Goal: Task Accomplishment & Management: Manage account settings

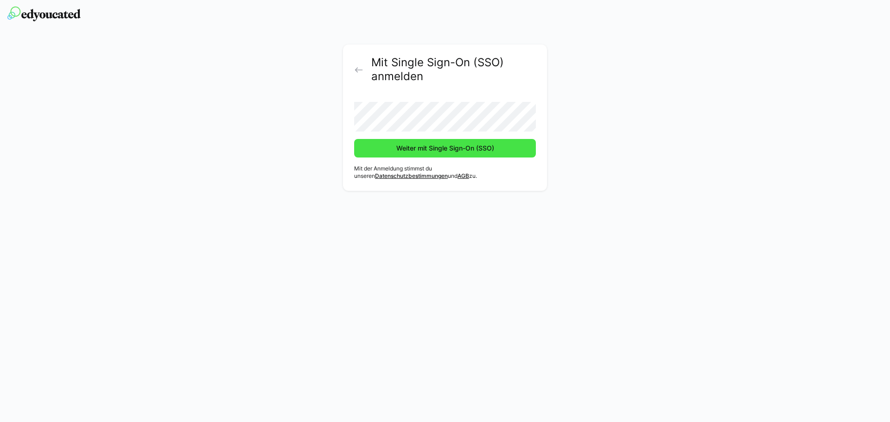
click at [409, 152] on span "Weiter mit Single Sign-On (SSO)" at bounding box center [445, 148] width 101 height 9
click at [354, 139] on button "Weiter mit Single Sign-On (SSO)" at bounding box center [445, 148] width 182 height 19
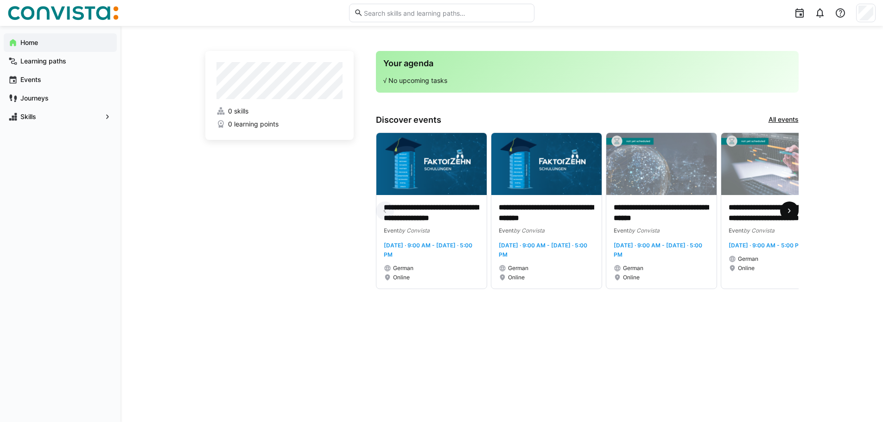
click at [786, 211] on eds-icon at bounding box center [789, 210] width 9 height 9
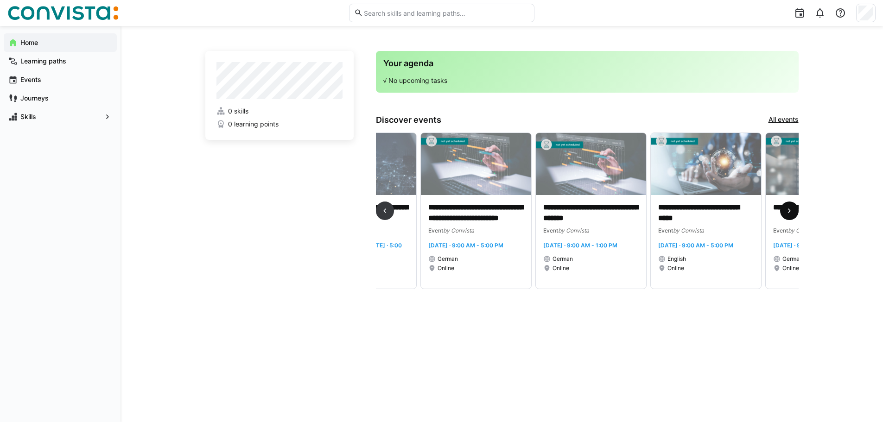
scroll to position [0, 345]
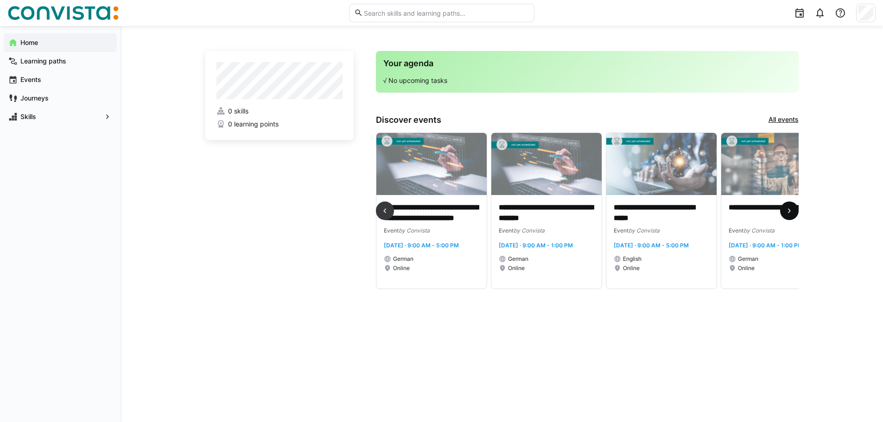
click at [786, 211] on eds-icon at bounding box center [789, 210] width 9 height 9
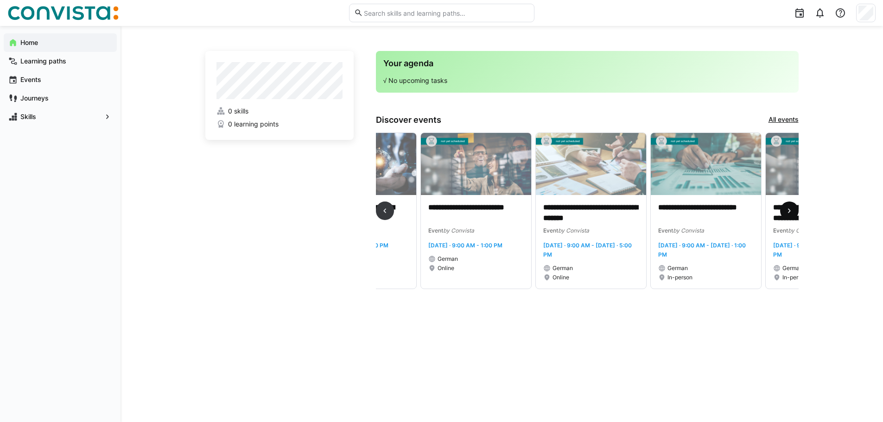
scroll to position [0, 690]
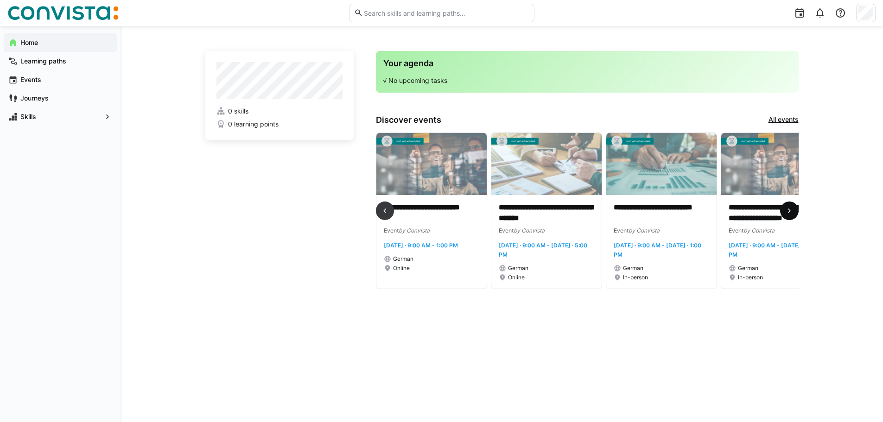
click at [786, 211] on eds-icon at bounding box center [789, 210] width 9 height 9
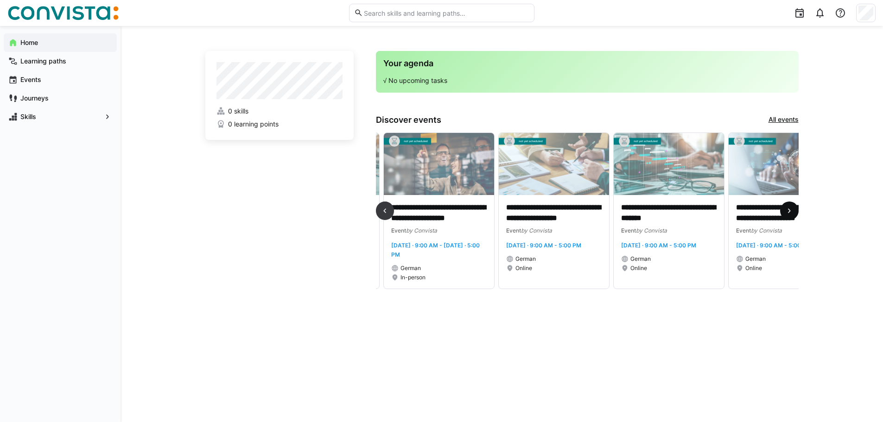
scroll to position [0, 1035]
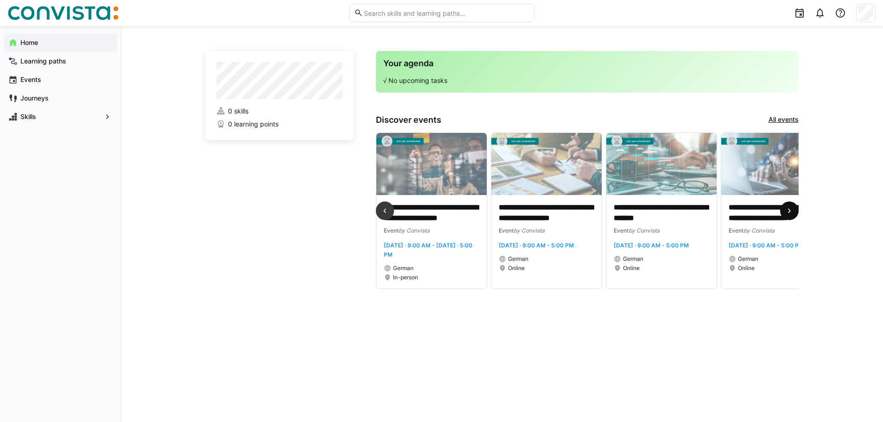
click at [786, 212] on eds-icon at bounding box center [789, 210] width 9 height 9
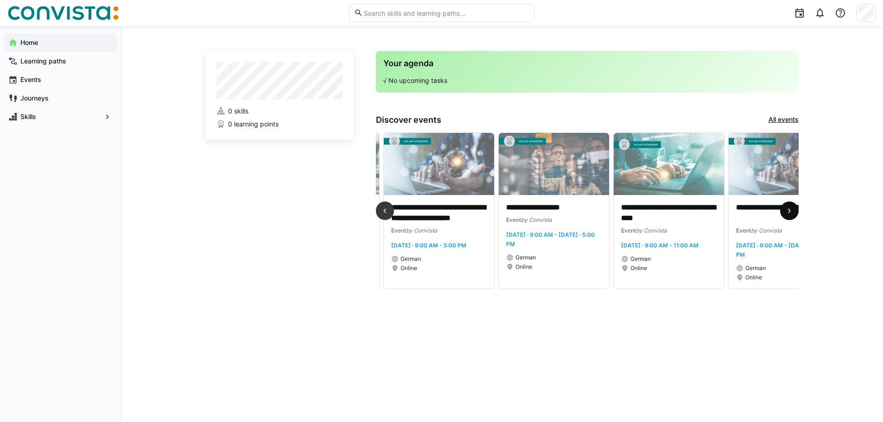
scroll to position [0, 1380]
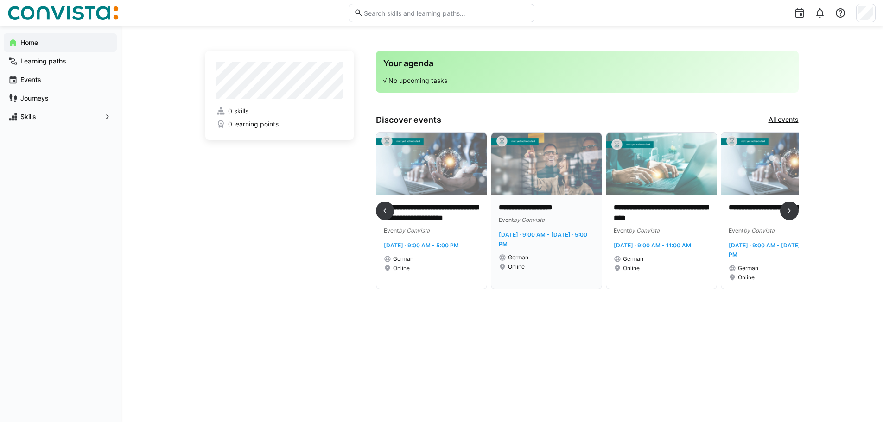
click at [548, 210] on p "**********" at bounding box center [547, 208] width 96 height 11
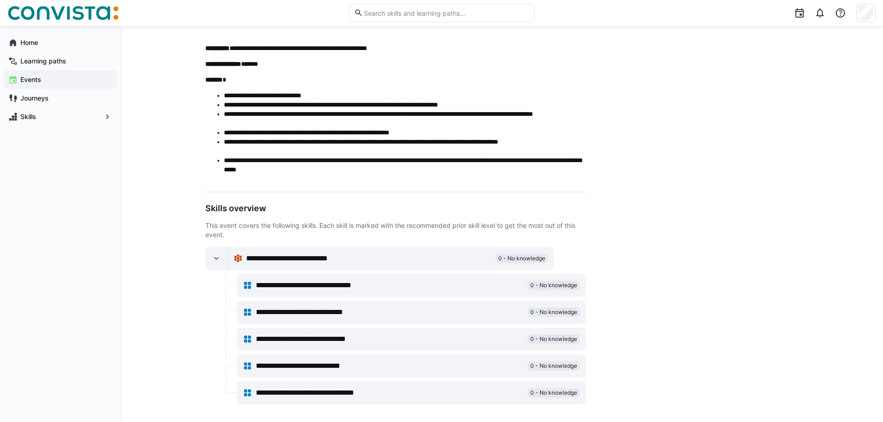
scroll to position [370, 0]
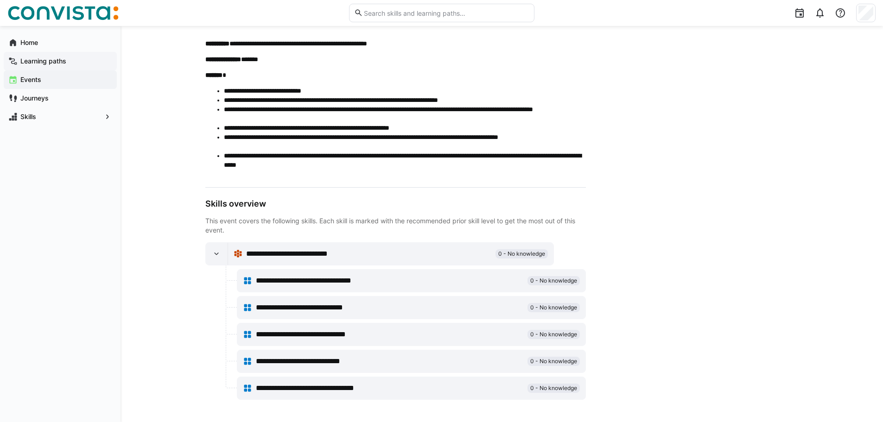
click at [50, 67] on div "Learning paths" at bounding box center [60, 61] width 113 height 19
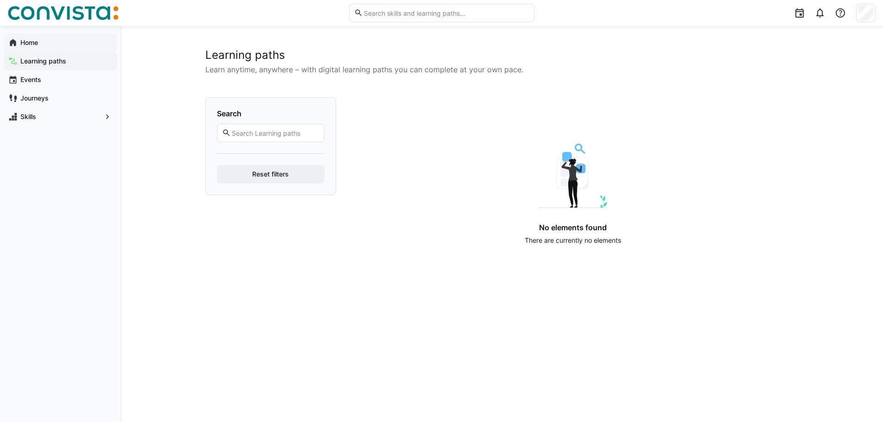
click at [13, 33] on div "Home" at bounding box center [60, 42] width 113 height 19
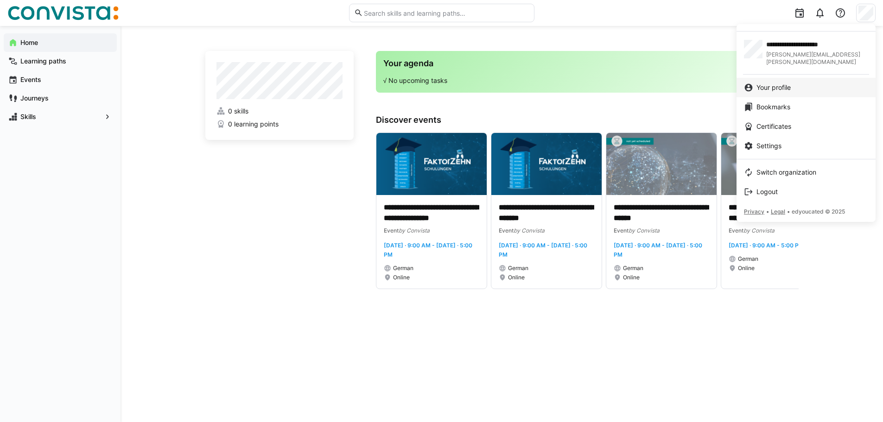
click at [784, 78] on link "Your profile" at bounding box center [806, 87] width 139 height 19
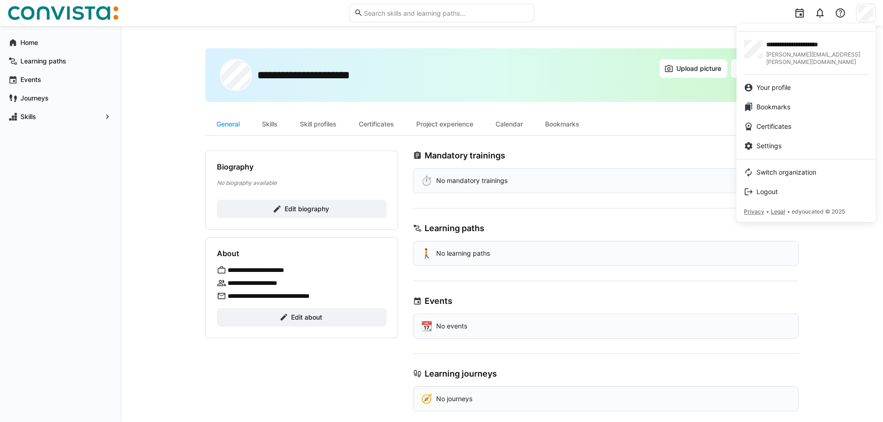
click at [766, 143] on span "Settings" at bounding box center [769, 145] width 25 height 9
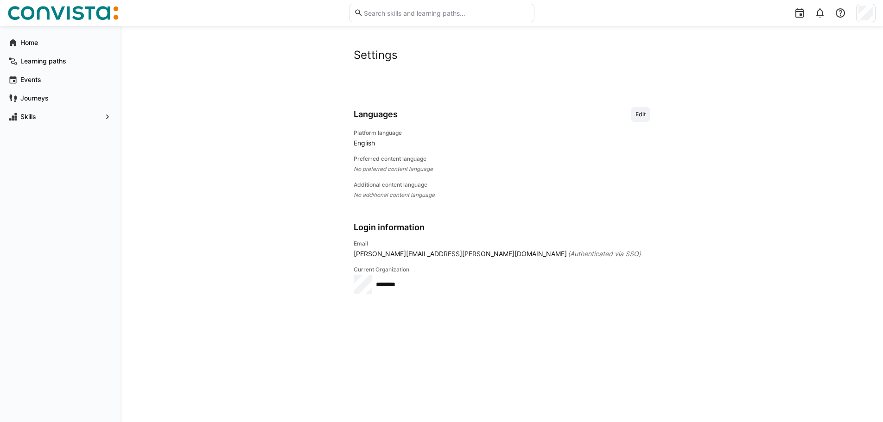
click at [651, 113] on app-user-settings "Settings Account Languages Edit Platform language English Preferred content lan…" at bounding box center [501, 224] width 593 height 352
click at [644, 110] on span "Edit" at bounding box center [640, 114] width 19 height 15
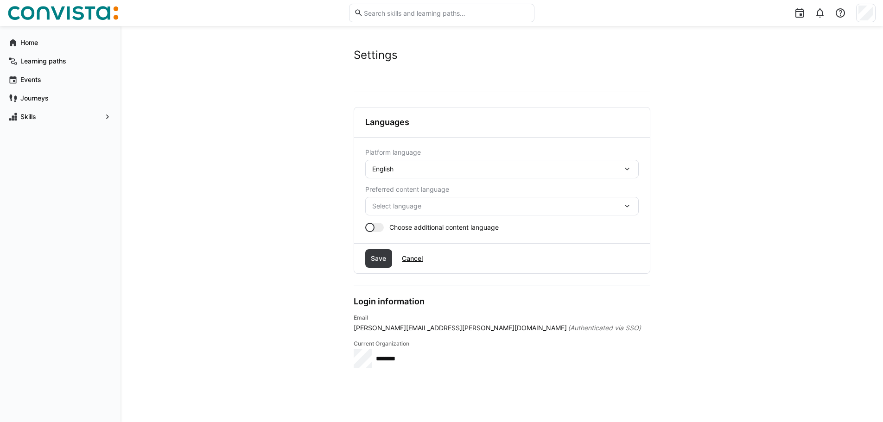
click at [465, 163] on div "English" at bounding box center [502, 169] width 274 height 19
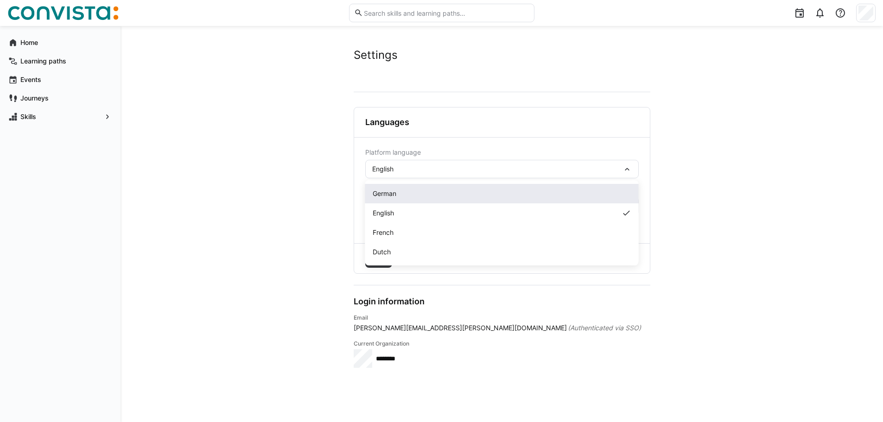
click at [411, 195] on div "German" at bounding box center [502, 193] width 259 height 9
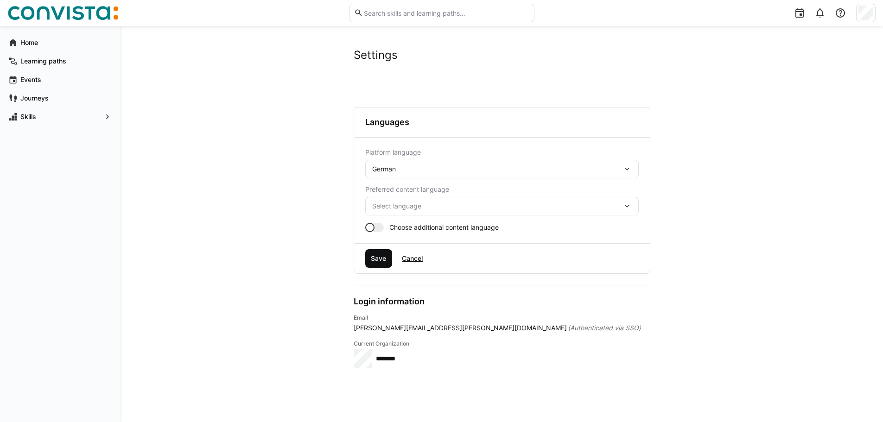
click at [378, 262] on span "Save" at bounding box center [378, 258] width 18 height 9
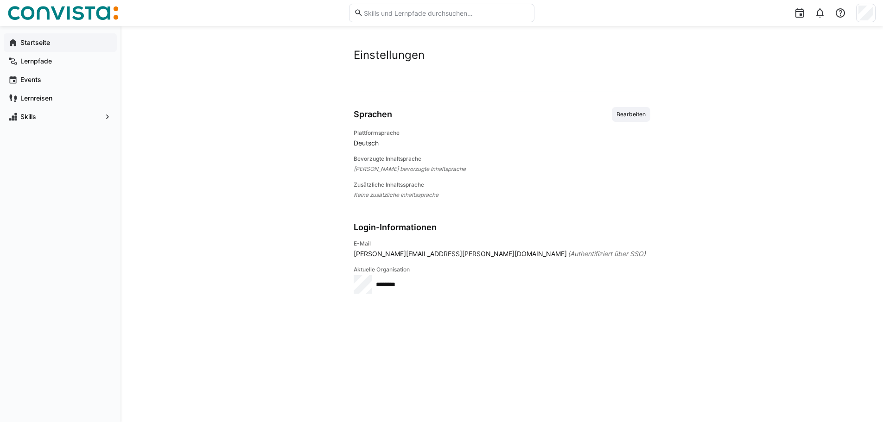
click at [0, 0] on app-navigation-label "Startseite" at bounding box center [0, 0] width 0 height 0
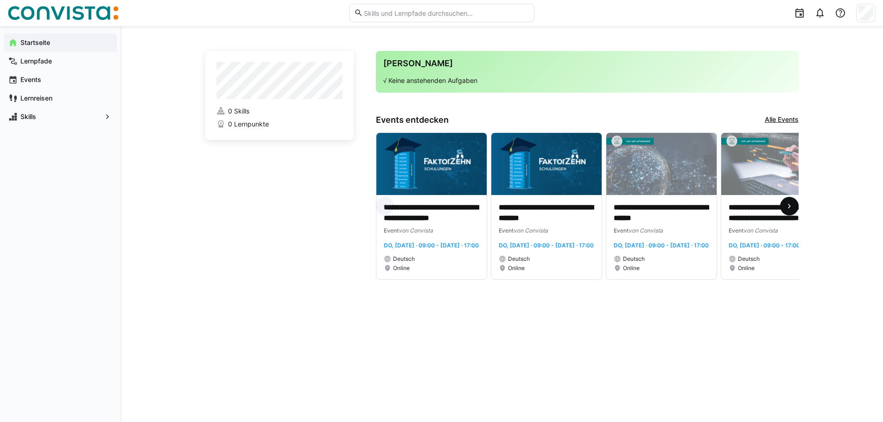
click at [787, 208] on span at bounding box center [789, 206] width 19 height 19
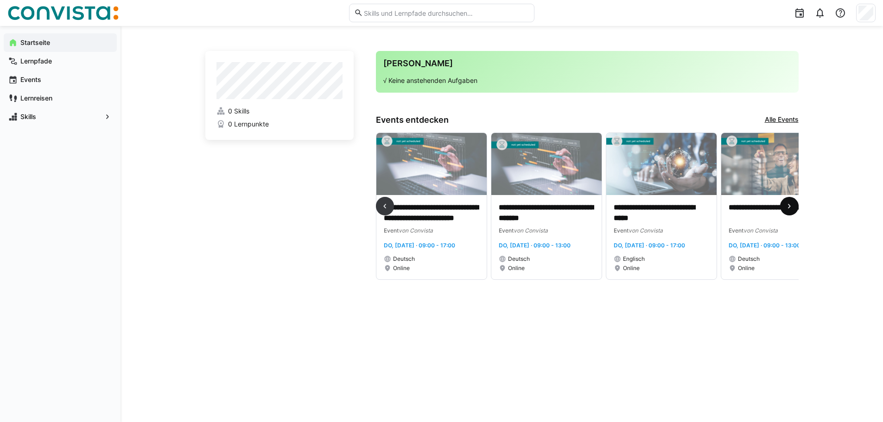
click at [787, 208] on span at bounding box center [789, 206] width 19 height 19
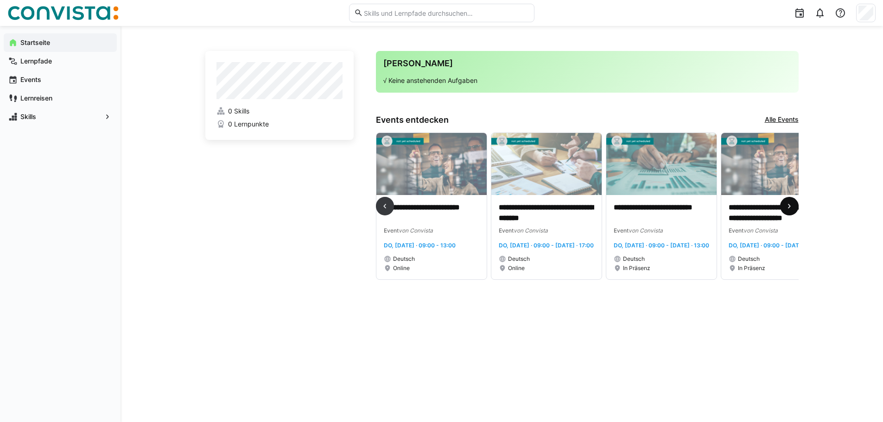
click at [787, 208] on span at bounding box center [789, 206] width 19 height 19
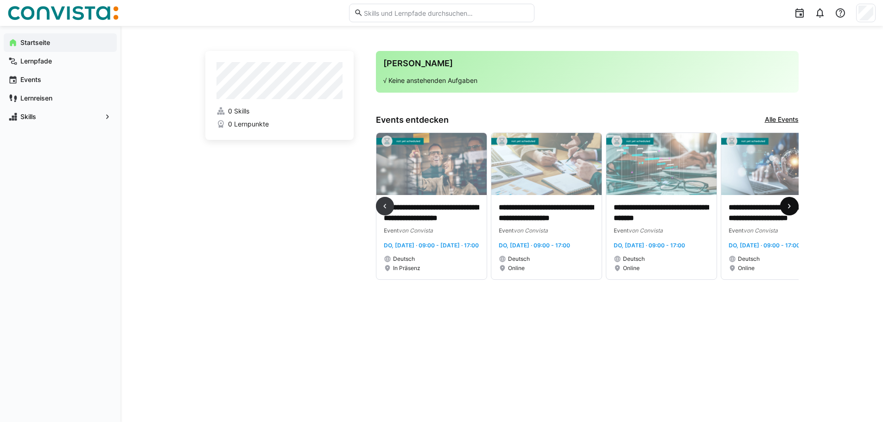
click at [787, 208] on span at bounding box center [789, 206] width 19 height 19
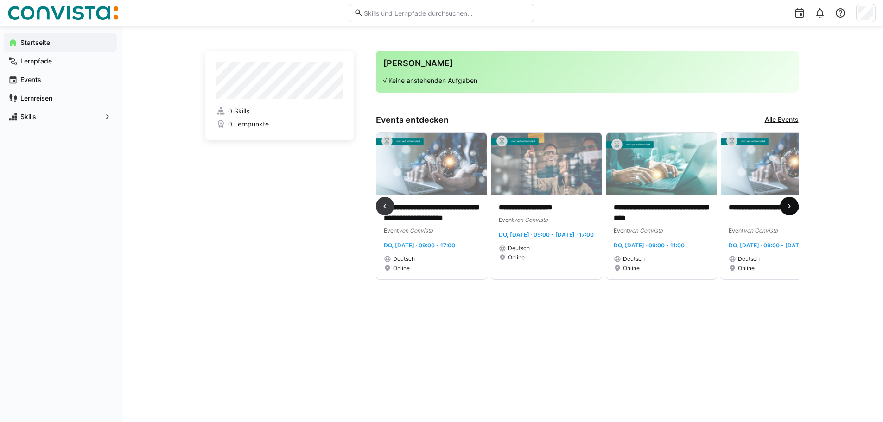
click at [788, 208] on span at bounding box center [789, 206] width 19 height 19
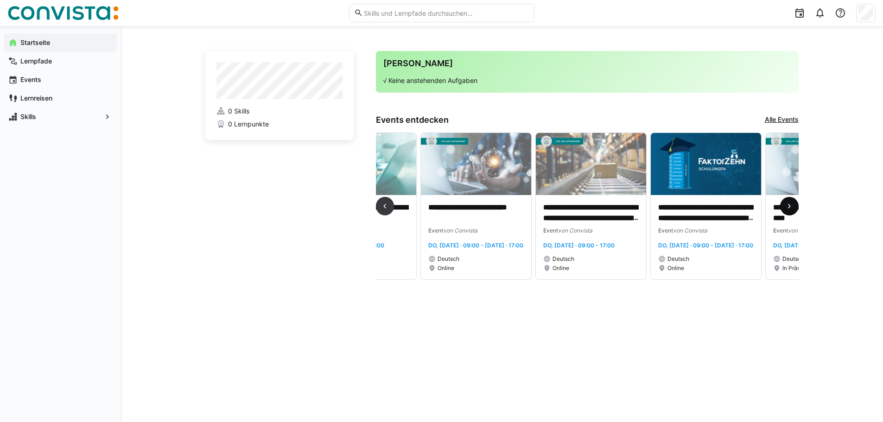
scroll to position [0, 1725]
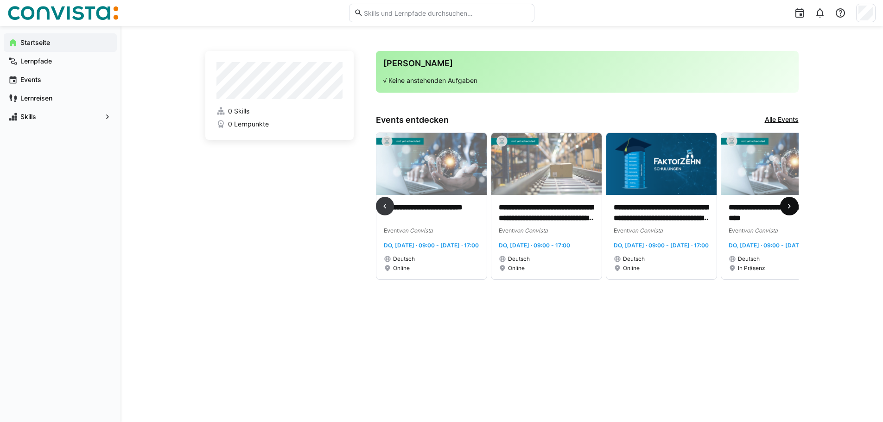
click at [786, 210] on eds-icon at bounding box center [789, 206] width 9 height 9
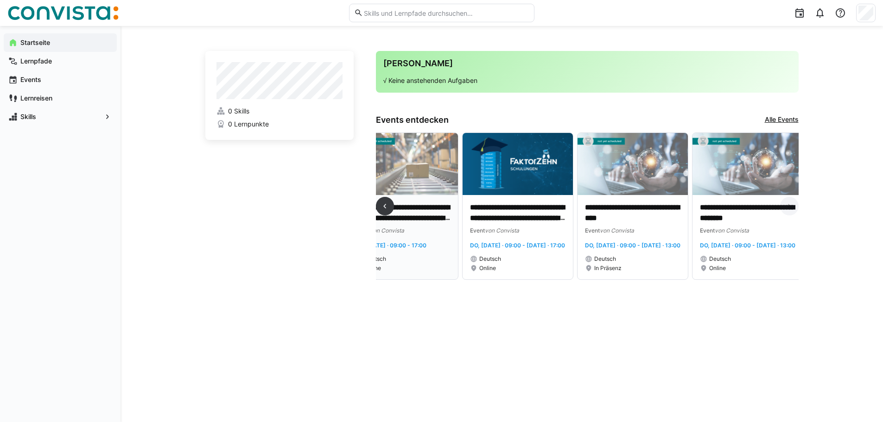
scroll to position [0, 1873]
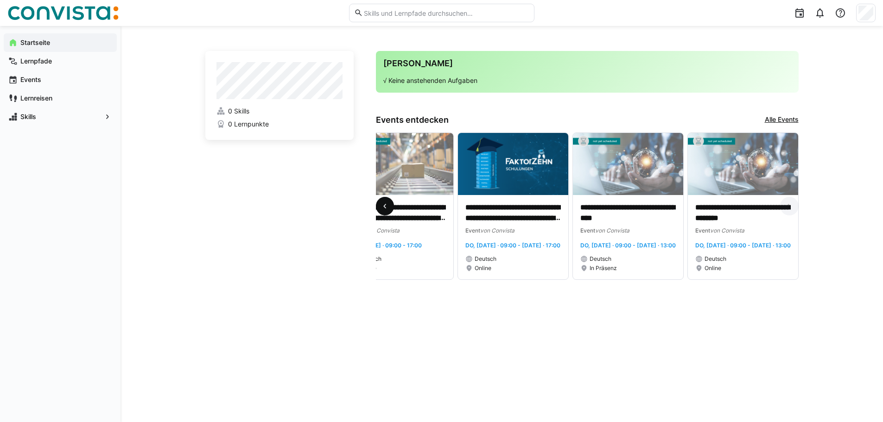
click at [382, 211] on eds-icon at bounding box center [384, 206] width 9 height 9
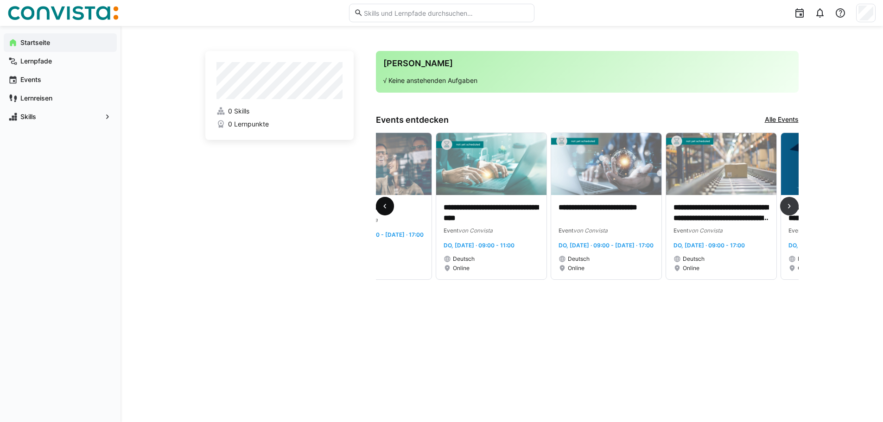
scroll to position [0, 1495]
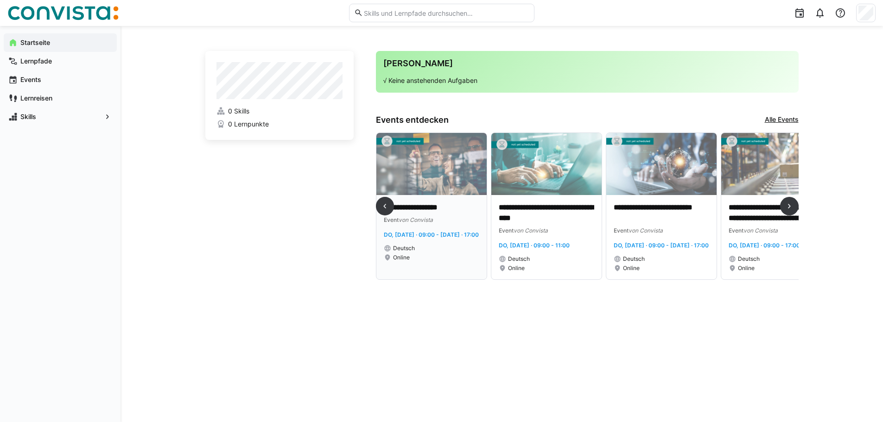
click at [418, 208] on p "**********" at bounding box center [432, 208] width 96 height 11
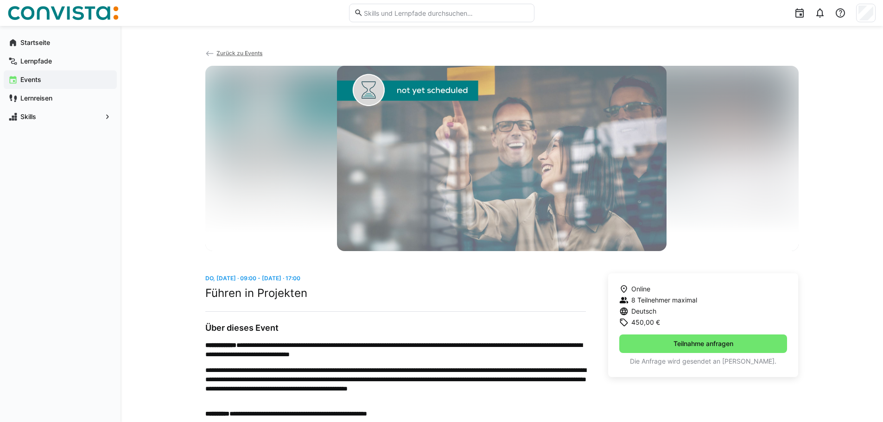
click at [235, 52] on span "Zurück zu Events" at bounding box center [240, 53] width 46 height 7
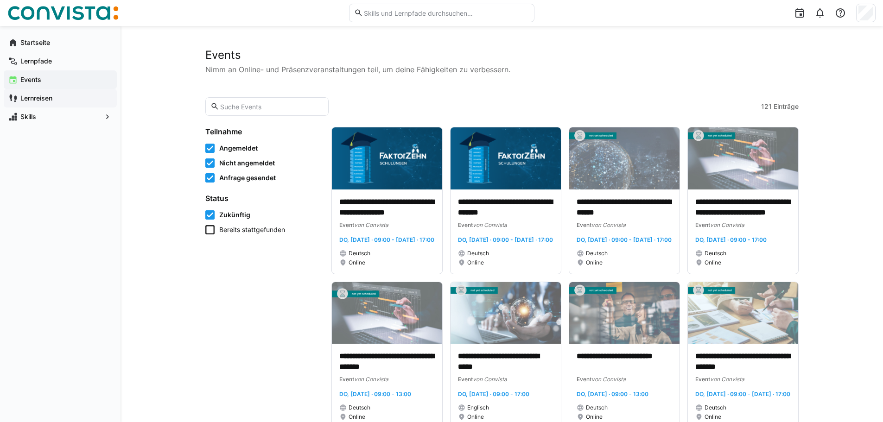
click at [0, 0] on app-navigation-label "Lernreisen" at bounding box center [0, 0] width 0 height 0
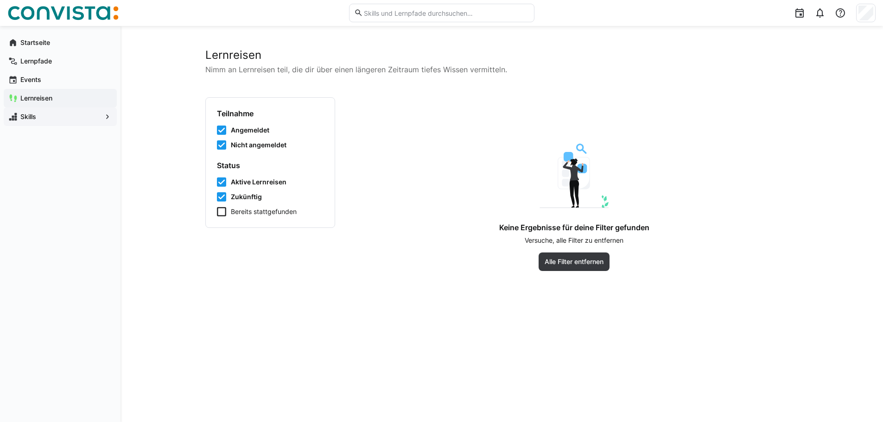
click at [41, 117] on span "Skills" at bounding box center [60, 116] width 83 height 9
